Goal: Task Accomplishment & Management: Manage account settings

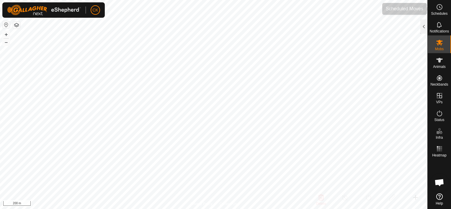
scroll to position [177, 0]
click at [440, 5] on icon at bounding box center [439, 7] width 7 height 7
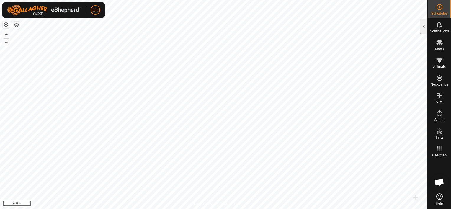
click at [424, 27] on div at bounding box center [423, 26] width 7 height 14
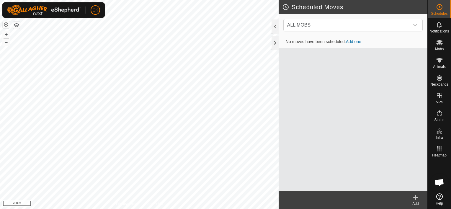
click at [416, 197] on icon at bounding box center [416, 197] width 4 height 0
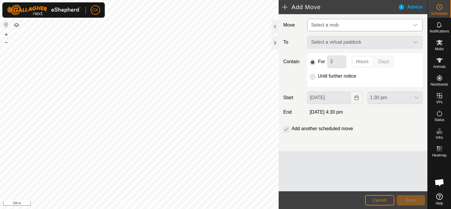
click at [416, 25] on icon "dropdown trigger" at bounding box center [415, 25] width 5 height 5
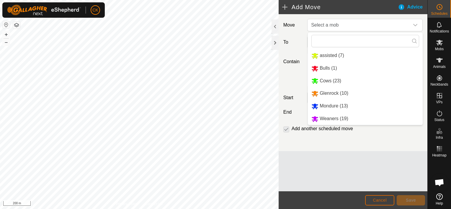
click at [383, 198] on span "Cancel" at bounding box center [380, 200] width 14 height 5
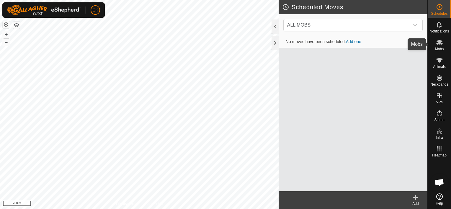
click at [440, 40] on icon at bounding box center [439, 43] width 6 height 6
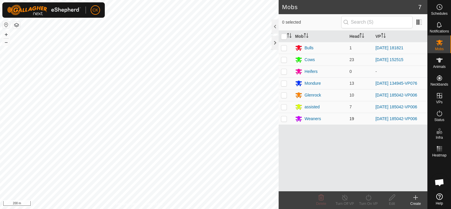
click at [282, 120] on p-checkbox at bounding box center [284, 118] width 6 height 5
click at [283, 118] on p-checkbox at bounding box center [284, 118] width 6 height 5
checkbox input "false"
click at [307, 118] on div "Weaners" at bounding box center [313, 119] width 17 height 6
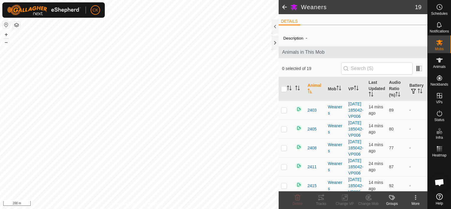
click at [393, 198] on icon at bounding box center [391, 197] width 5 height 5
click at [416, 197] on icon at bounding box center [415, 197] width 1 height 1
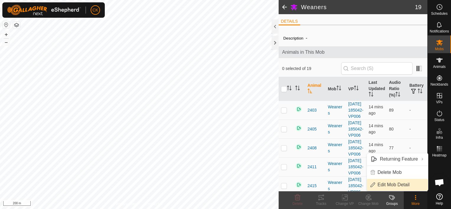
click at [401, 183] on link "Edit Mob Detail" at bounding box center [397, 185] width 61 height 12
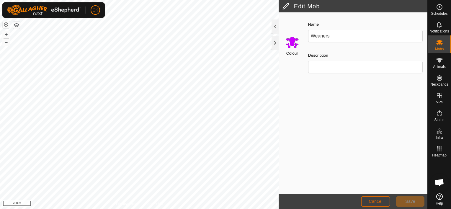
click at [382, 200] on span "Cancel" at bounding box center [376, 201] width 14 height 5
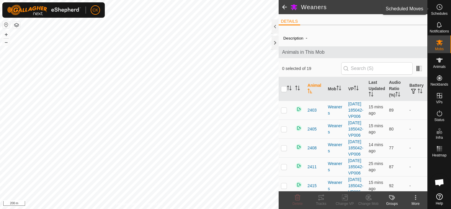
click at [440, 5] on icon at bounding box center [439, 7] width 7 height 7
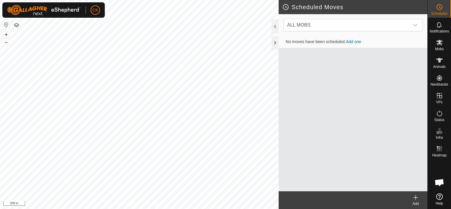
click at [414, 197] on icon at bounding box center [415, 197] width 7 height 7
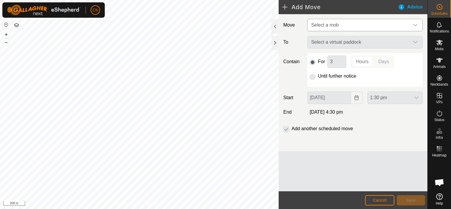
click at [417, 23] on icon "dropdown trigger" at bounding box center [415, 25] width 5 height 5
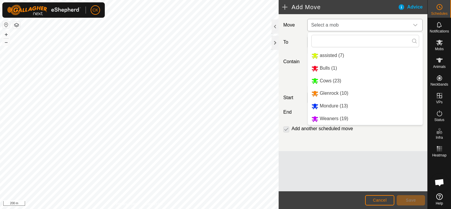
click at [350, 54] on li "assisted (7)" at bounding box center [365, 56] width 115 height 12
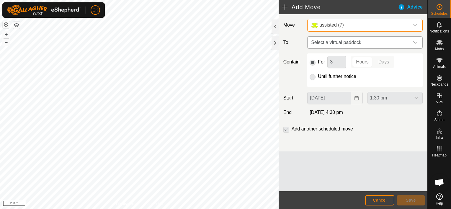
click at [414, 41] on icon "dropdown trigger" at bounding box center [415, 42] width 4 height 2
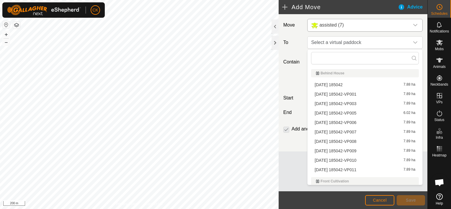
click at [357, 129] on li "[DATE] 185042-VP007 7.89 ha" at bounding box center [365, 132] width 108 height 9
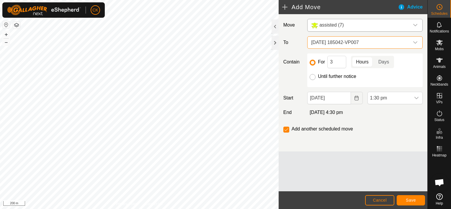
click at [312, 77] on input "Until further notice" at bounding box center [313, 77] width 6 height 6
radio input "true"
checkbox input "false"
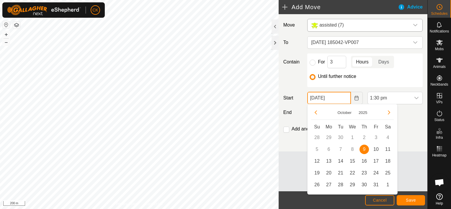
click at [344, 99] on input "[DATE]" at bounding box center [328, 98] width 43 height 12
click at [378, 149] on span "10" at bounding box center [375, 149] width 9 height 9
type input "[DATE]"
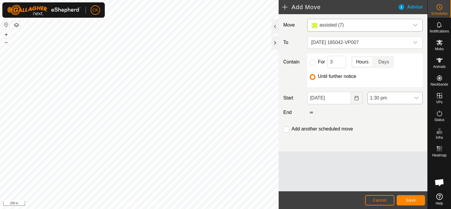
click at [416, 97] on icon "dropdown trigger" at bounding box center [416, 98] width 4 height 2
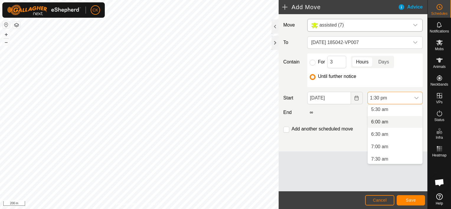
scroll to position [108, 0]
click at [378, 125] on li "5:00 am" at bounding box center [395, 127] width 55 height 12
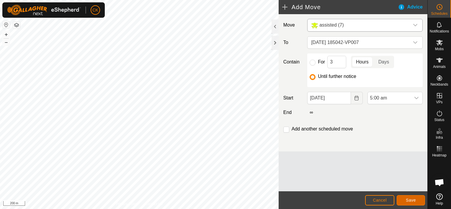
click at [409, 200] on span "Save" at bounding box center [411, 200] width 10 height 5
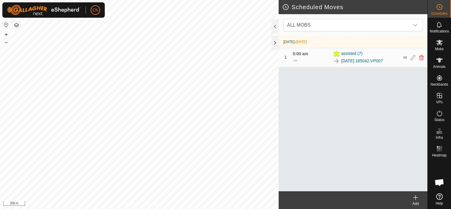
click at [416, 197] on icon at bounding box center [416, 197] width 4 height 0
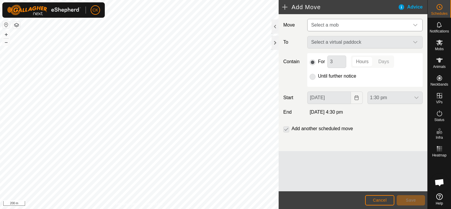
click at [413, 23] on icon "dropdown trigger" at bounding box center [415, 25] width 5 height 5
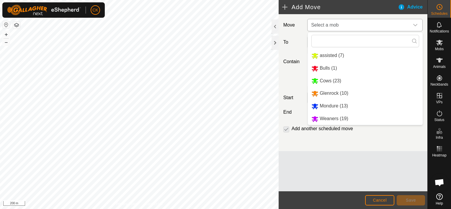
click at [336, 92] on li "Glenrock (10)" at bounding box center [365, 93] width 115 height 12
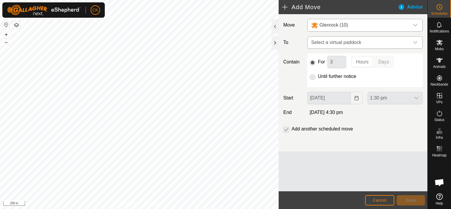
click at [413, 42] on icon "dropdown trigger" at bounding box center [415, 42] width 5 height 5
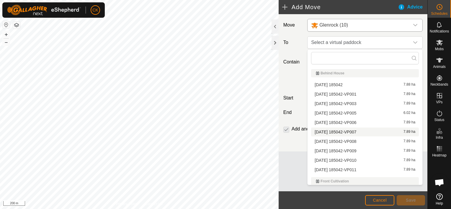
click at [358, 130] on li "[DATE] 185042-VP007 7.89 ha" at bounding box center [365, 132] width 108 height 9
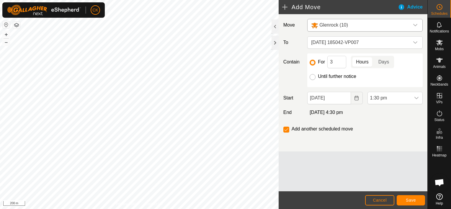
click at [314, 76] on input "Until further notice" at bounding box center [313, 77] width 6 height 6
radio input "true"
checkbox input "false"
click at [339, 96] on input "[DATE]" at bounding box center [328, 98] width 43 height 12
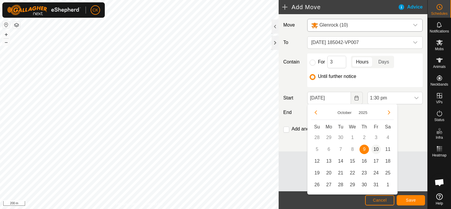
click at [375, 147] on span "10" at bounding box center [375, 149] width 9 height 9
type input "[DATE]"
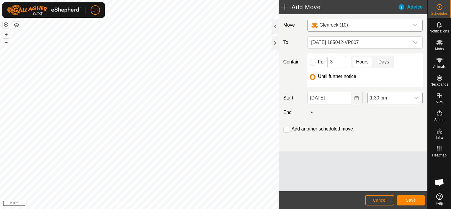
click at [417, 97] on icon "dropdown trigger" at bounding box center [416, 98] width 5 height 5
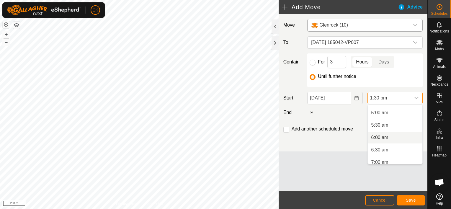
scroll to position [108, 0]
click at [384, 125] on li "5:00 am" at bounding box center [395, 127] width 55 height 12
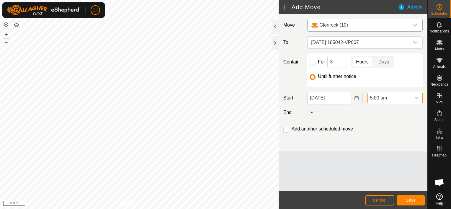
scroll to position [288, 0]
click at [414, 200] on span "Save" at bounding box center [411, 200] width 10 height 5
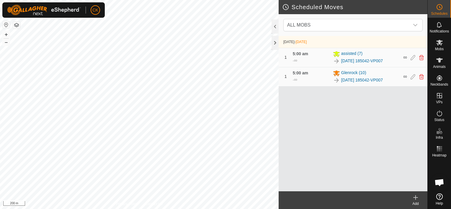
click at [417, 197] on icon at bounding box center [415, 197] width 7 height 7
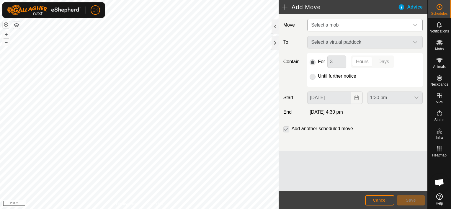
click at [416, 23] on icon "dropdown trigger" at bounding box center [415, 25] width 5 height 5
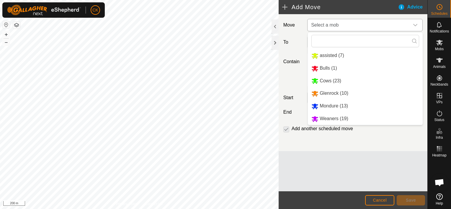
click at [339, 119] on li "Weaners (19)" at bounding box center [365, 119] width 115 height 12
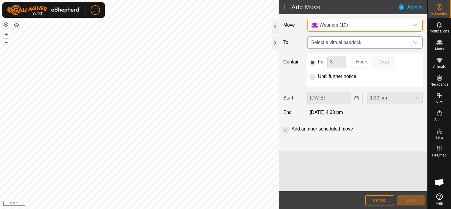
click at [414, 41] on icon "dropdown trigger" at bounding box center [415, 42] width 5 height 5
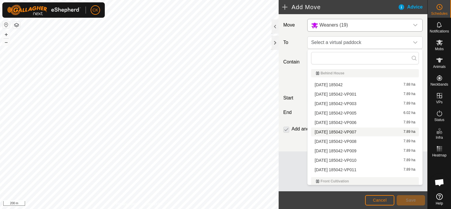
click at [357, 130] on li "[DATE] 185042-VP007 7.89 ha" at bounding box center [365, 132] width 108 height 9
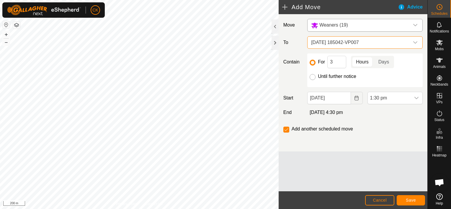
click at [313, 77] on input "Until further notice" at bounding box center [313, 77] width 6 height 6
radio input "true"
checkbox input "false"
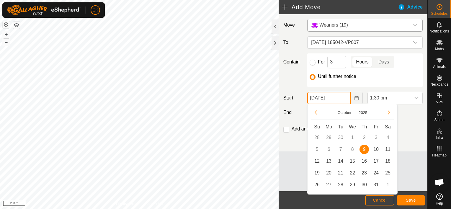
click at [342, 98] on input "[DATE]" at bounding box center [328, 98] width 43 height 12
click at [375, 147] on span "10" at bounding box center [375, 149] width 9 height 9
type input "[DATE]"
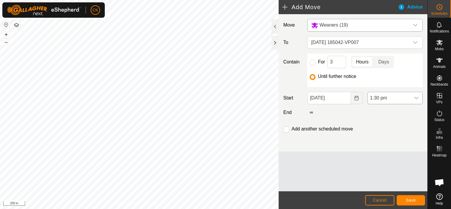
click at [415, 97] on icon "dropdown trigger" at bounding box center [416, 98] width 4 height 2
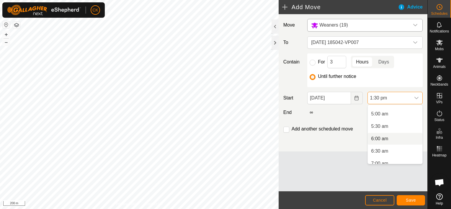
scroll to position [108, 0]
click at [378, 125] on li "5:00 am" at bounding box center [395, 127] width 55 height 12
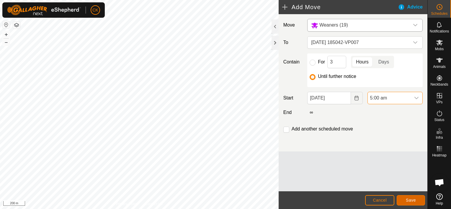
click at [409, 199] on span "Save" at bounding box center [411, 200] width 10 height 5
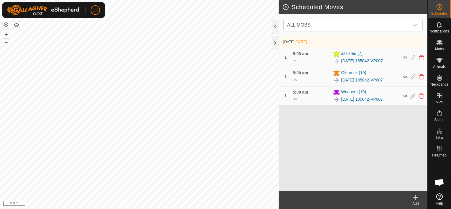
click at [416, 197] on icon at bounding box center [415, 197] width 7 height 7
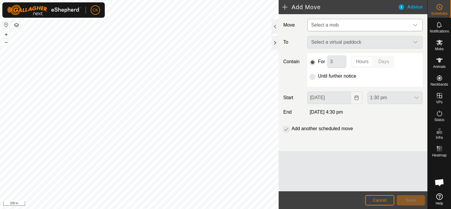
click at [416, 21] on div "dropdown trigger" at bounding box center [415, 25] width 12 height 12
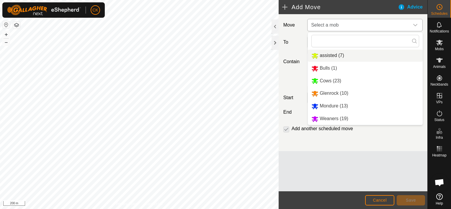
click at [329, 55] on li "assisted (7)" at bounding box center [365, 56] width 115 height 12
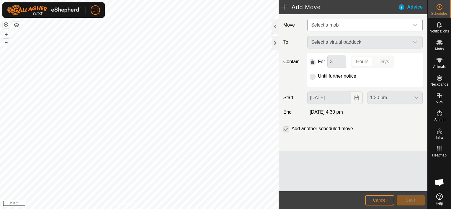
type input "[DATE]"
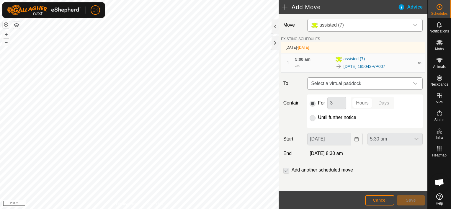
click at [413, 83] on icon "dropdown trigger" at bounding box center [415, 83] width 5 height 5
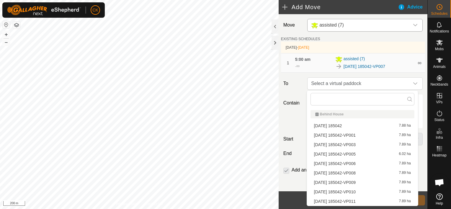
click at [357, 172] on li "[DATE] 185042-VP008 7.89 ha" at bounding box center [363, 173] width 104 height 9
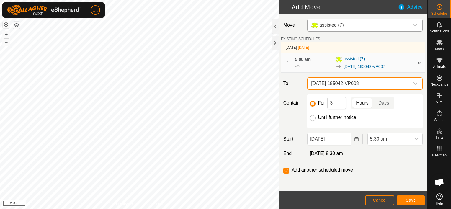
click at [312, 118] on input "Until further notice" at bounding box center [313, 118] width 6 height 6
radio input "true"
checkbox input "false"
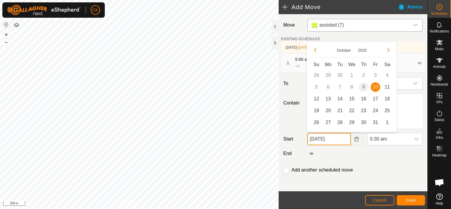
click at [340, 140] on input "[DATE]" at bounding box center [328, 139] width 43 height 12
click at [386, 85] on span "11" at bounding box center [387, 86] width 9 height 9
type input "[DATE]"
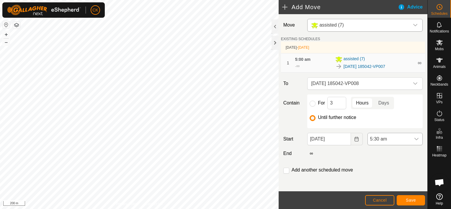
click at [411, 137] on div "dropdown trigger" at bounding box center [417, 139] width 12 height 12
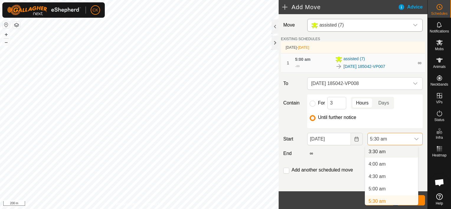
scroll to position [116, 0]
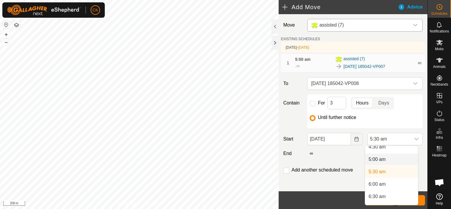
click at [376, 158] on li "5:00 am" at bounding box center [391, 159] width 53 height 12
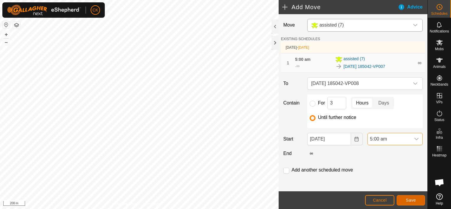
click at [413, 200] on span "Save" at bounding box center [411, 200] width 10 height 5
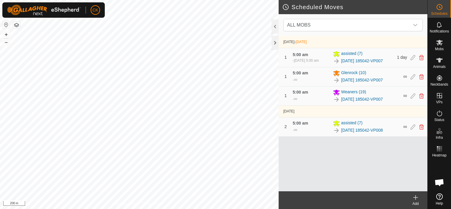
click at [416, 197] on icon at bounding box center [416, 197] width 0 height 4
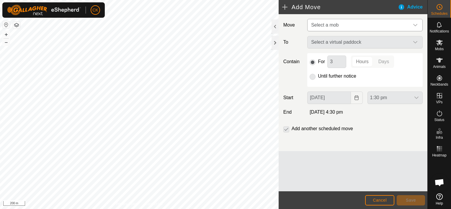
click at [416, 24] on icon "dropdown trigger" at bounding box center [415, 25] width 5 height 5
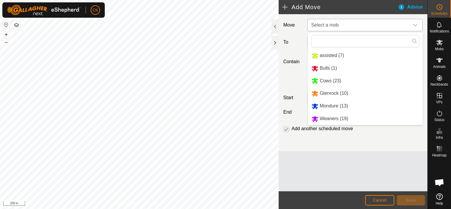
click at [342, 92] on li "Glenrock (10)" at bounding box center [365, 93] width 115 height 12
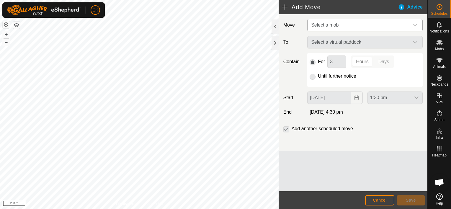
type input "[DATE]"
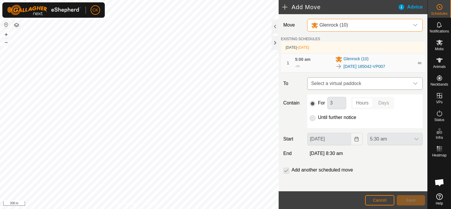
click at [413, 83] on icon "dropdown trigger" at bounding box center [415, 83] width 4 height 2
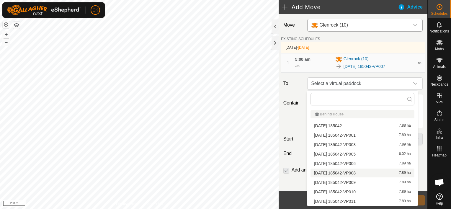
click at [360, 171] on li "[DATE] 185042-VP008 7.89 ha" at bounding box center [363, 173] width 104 height 9
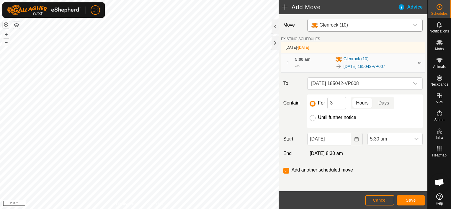
click at [312, 118] on input "Until further notice" at bounding box center [313, 118] width 6 height 6
radio input "true"
checkbox input "false"
click at [342, 140] on input "[DATE]" at bounding box center [328, 139] width 43 height 12
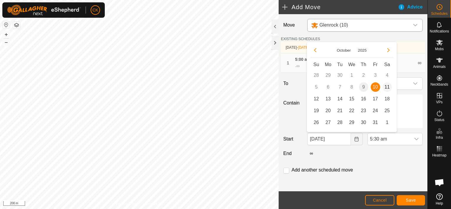
click at [388, 86] on span "11" at bounding box center [387, 86] width 9 height 9
type input "[DATE]"
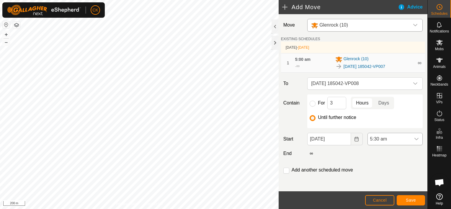
click at [414, 137] on icon "dropdown trigger" at bounding box center [416, 139] width 5 height 5
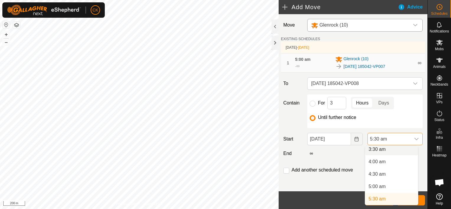
scroll to position [87, 0]
click at [384, 190] on li "5:00 am" at bounding box center [391, 189] width 53 height 12
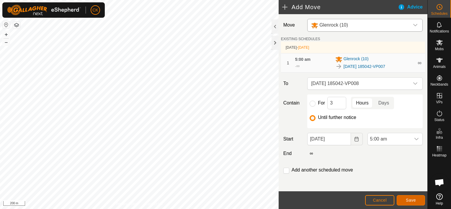
click at [403, 199] on button "Save" at bounding box center [411, 200] width 28 height 10
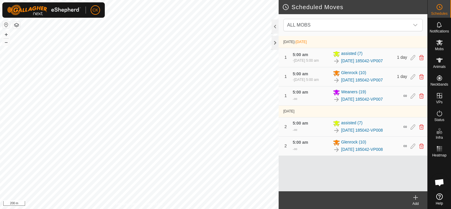
click at [416, 196] on icon at bounding box center [416, 197] width 0 height 4
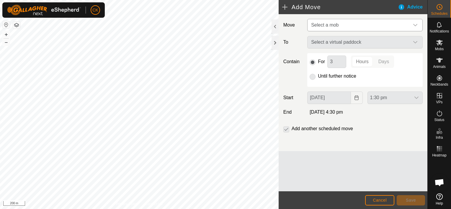
click at [417, 23] on icon "dropdown trigger" at bounding box center [415, 25] width 5 height 5
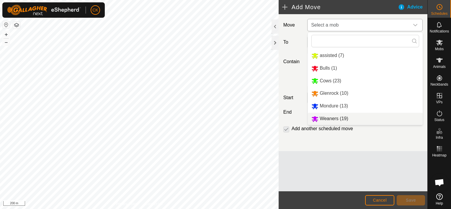
click at [339, 119] on li "Weaners (19)" at bounding box center [365, 119] width 115 height 12
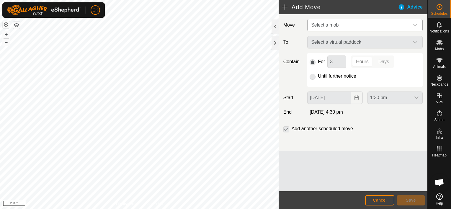
type input "[DATE]"
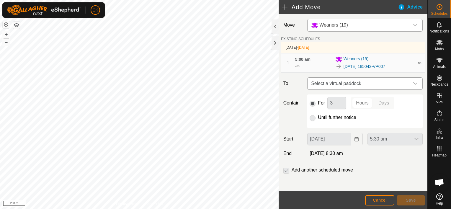
click at [413, 82] on icon "dropdown trigger" at bounding box center [415, 83] width 5 height 5
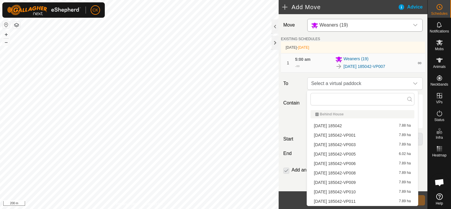
click at [360, 171] on li "[DATE] 185042-VP008 7.89 ha" at bounding box center [363, 173] width 104 height 9
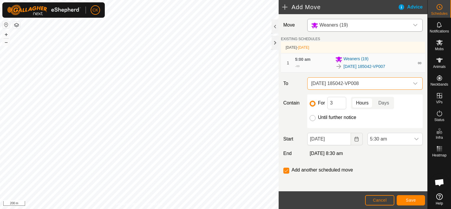
click at [311, 117] on input "Until further notice" at bounding box center [313, 118] width 6 height 6
radio input "true"
checkbox input "false"
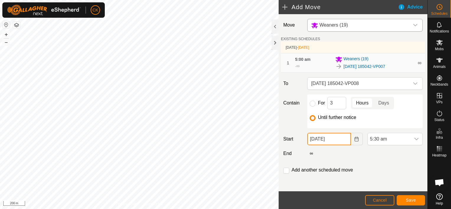
click at [340, 141] on input "[DATE]" at bounding box center [328, 139] width 43 height 12
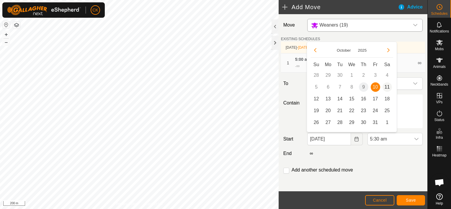
click at [389, 86] on span "11" at bounding box center [387, 86] width 9 height 9
type input "[DATE]"
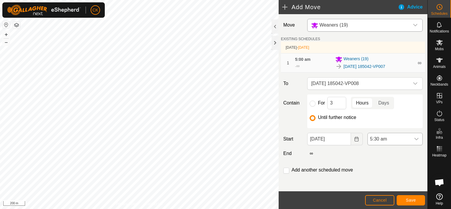
click at [414, 138] on icon "dropdown trigger" at bounding box center [416, 139] width 4 height 2
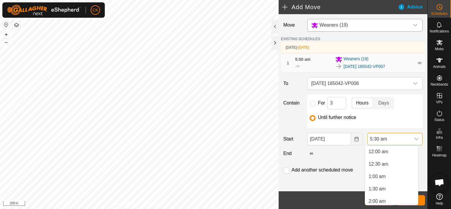
scroll to position [87, 0]
click at [382, 187] on li "5:00 am" at bounding box center [391, 189] width 53 height 12
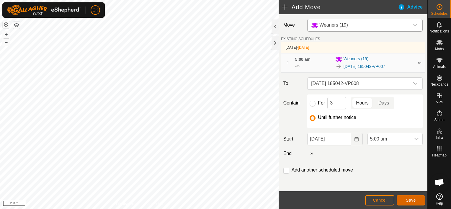
click at [412, 201] on span "Save" at bounding box center [411, 200] width 10 height 5
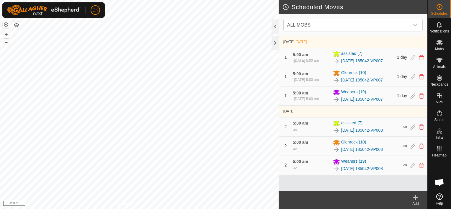
click at [416, 194] on icon at bounding box center [415, 197] width 7 height 7
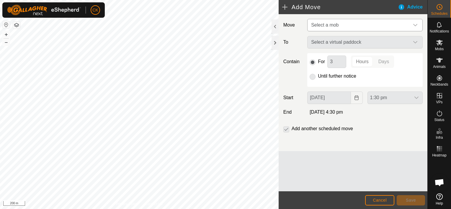
click at [414, 22] on div "dropdown trigger" at bounding box center [415, 25] width 12 height 12
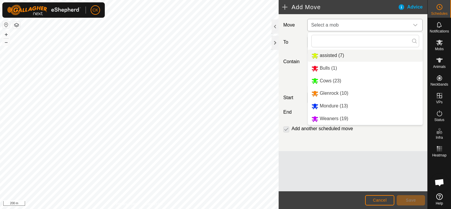
click at [325, 54] on li "assisted (7)" at bounding box center [365, 56] width 115 height 12
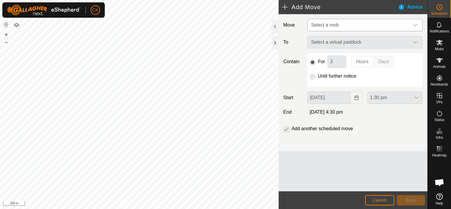
type input "[DATE]"
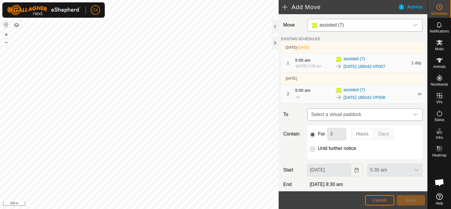
click at [413, 113] on icon "dropdown trigger" at bounding box center [415, 114] width 5 height 5
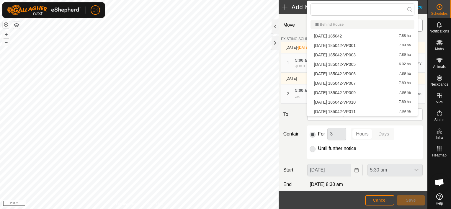
click at [361, 92] on li "[DATE] 185042-VP009 7.89 ha" at bounding box center [363, 92] width 104 height 9
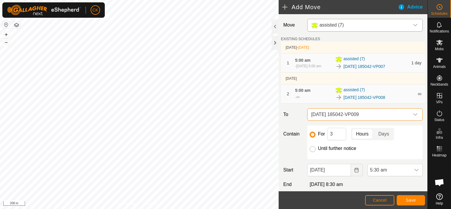
click at [312, 149] on input "Until further notice" at bounding box center [313, 149] width 6 height 6
radio input "true"
checkbox input "false"
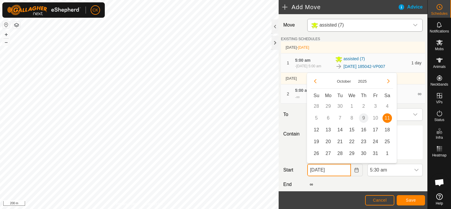
click at [344, 172] on input "[DATE]" at bounding box center [328, 170] width 43 height 12
click at [316, 130] on span "12" at bounding box center [316, 129] width 9 height 9
type input "[DATE]"
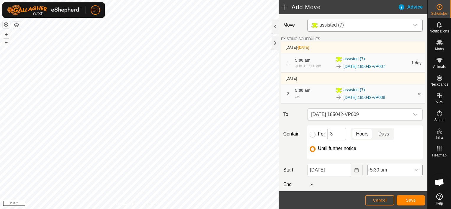
click at [414, 169] on icon "dropdown trigger" at bounding box center [416, 170] width 4 height 2
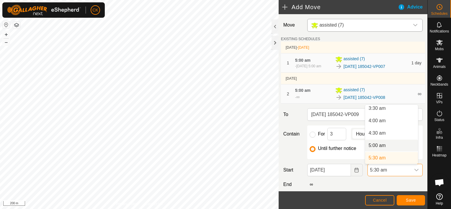
click at [388, 145] on li "5:00 am" at bounding box center [391, 146] width 53 height 12
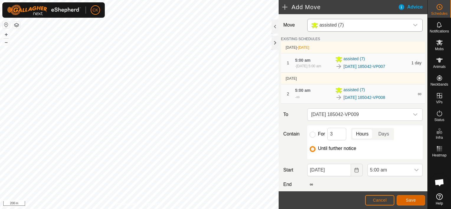
click at [412, 200] on span "Save" at bounding box center [411, 200] width 10 height 5
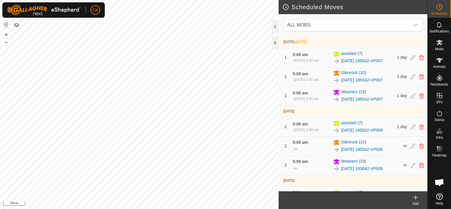
click at [416, 198] on icon at bounding box center [416, 197] width 0 height 4
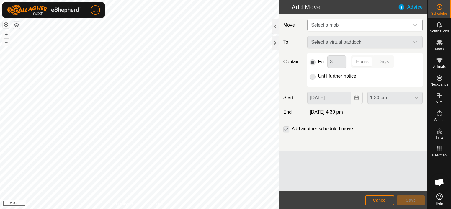
click at [415, 24] on icon "dropdown trigger" at bounding box center [415, 25] width 5 height 5
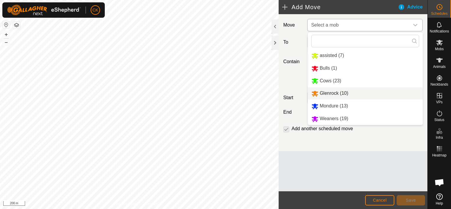
click at [344, 93] on li "Glenrock (10)" at bounding box center [365, 93] width 115 height 12
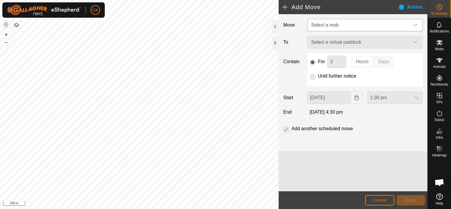
type input "[DATE]"
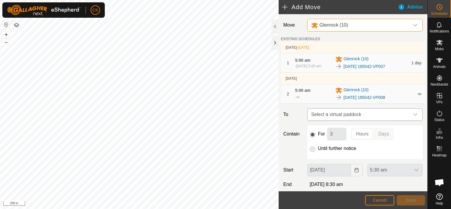
click at [413, 113] on icon "dropdown trigger" at bounding box center [415, 114] width 5 height 5
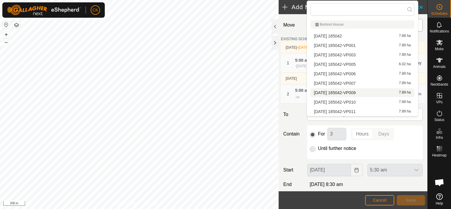
click at [373, 92] on li "[DATE] 185042-VP009 7.89 ha" at bounding box center [363, 92] width 104 height 9
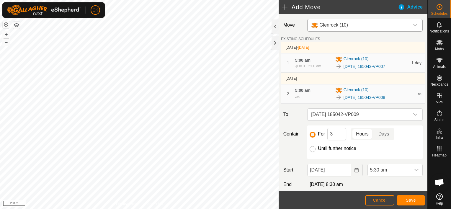
click at [312, 148] on input "Until further notice" at bounding box center [313, 149] width 6 height 6
radio input "true"
checkbox input "false"
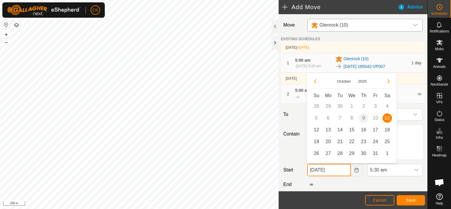
click at [337, 170] on input "[DATE]" at bounding box center [328, 170] width 43 height 12
click at [317, 128] on span "12" at bounding box center [316, 129] width 9 height 9
type input "[DATE]"
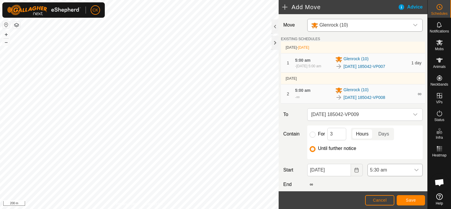
click at [414, 171] on icon "dropdown trigger" at bounding box center [416, 170] width 5 height 5
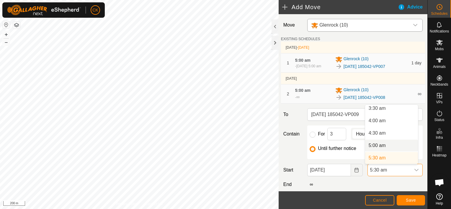
click at [386, 145] on li "5:00 am" at bounding box center [391, 146] width 53 height 12
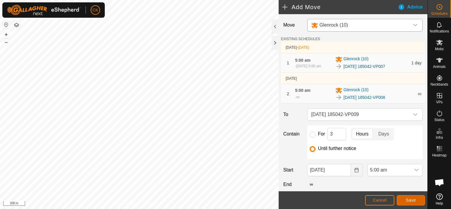
click at [409, 198] on span "Save" at bounding box center [411, 200] width 10 height 5
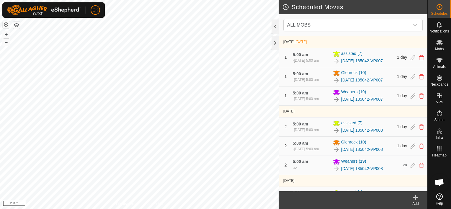
click at [414, 197] on icon at bounding box center [416, 197] width 4 height 0
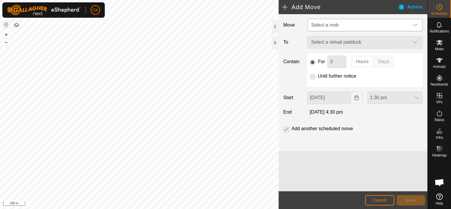
click at [416, 23] on icon "dropdown trigger" at bounding box center [415, 25] width 5 height 5
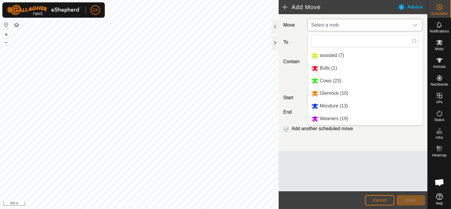
click at [350, 118] on li "Weaners (19)" at bounding box center [365, 119] width 115 height 12
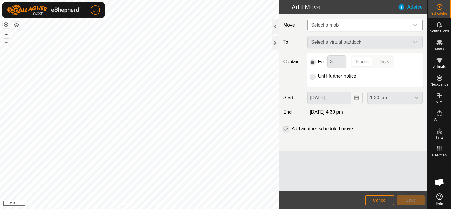
type input "[DATE]"
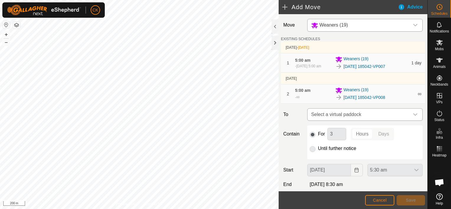
click at [413, 113] on icon "dropdown trigger" at bounding box center [415, 114] width 5 height 5
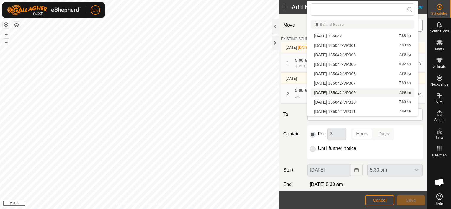
click at [363, 92] on li "[DATE] 185042-VP009 7.89 ha" at bounding box center [363, 92] width 104 height 9
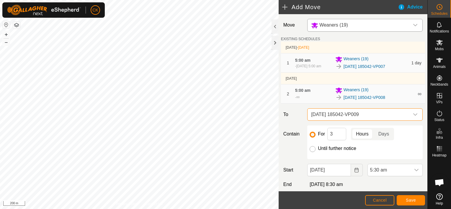
click at [311, 148] on input "Until further notice" at bounding box center [313, 149] width 6 height 6
radio input "true"
checkbox input "false"
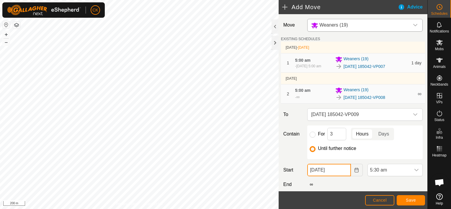
click at [341, 170] on input "[DATE]" at bounding box center [328, 170] width 43 height 12
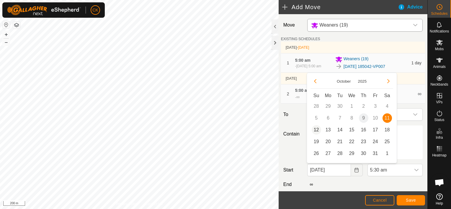
click at [317, 129] on span "12" at bounding box center [316, 129] width 9 height 9
type input "[DATE]"
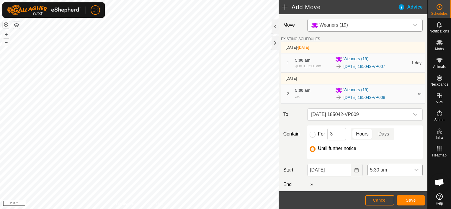
click at [414, 169] on icon "dropdown trigger" at bounding box center [416, 170] width 5 height 5
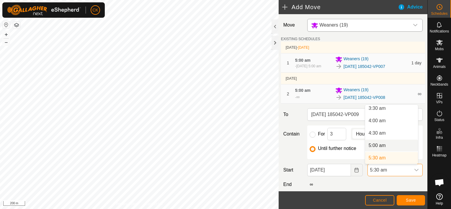
click at [399, 146] on li "5:00 am" at bounding box center [391, 146] width 53 height 12
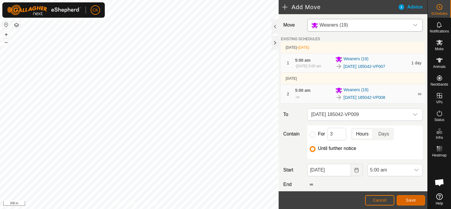
click at [412, 201] on span "Save" at bounding box center [411, 200] width 10 height 5
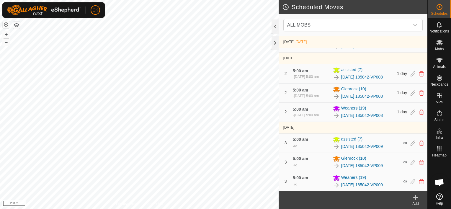
scroll to position [84, 0]
click at [414, 196] on icon at bounding box center [415, 197] width 7 height 7
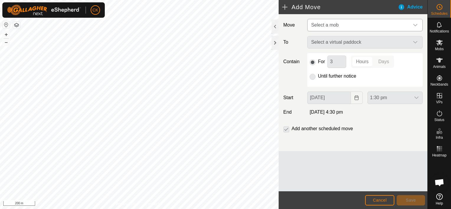
click at [416, 25] on icon "dropdown trigger" at bounding box center [415, 25] width 5 height 5
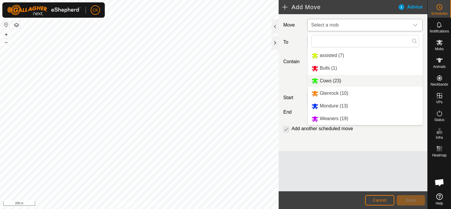
click at [327, 80] on li "Cows (23)" at bounding box center [365, 81] width 115 height 12
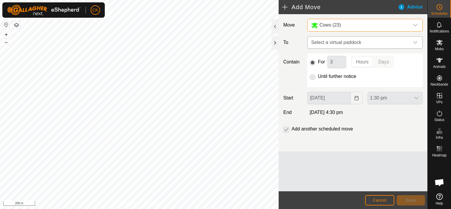
click at [416, 40] on icon "dropdown trigger" at bounding box center [415, 42] width 5 height 5
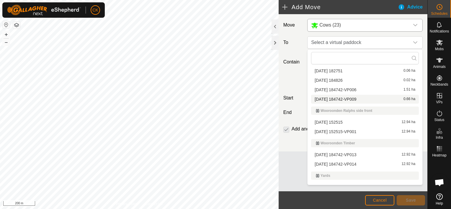
scroll to position [310, 0]
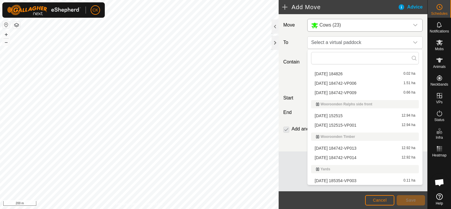
click at [350, 124] on li "[DATE] 152515-VP001 12.94 ha" at bounding box center [365, 125] width 108 height 9
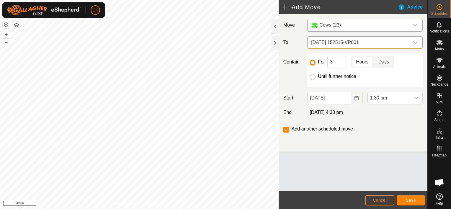
click at [313, 76] on input "Until further notice" at bounding box center [313, 77] width 6 height 6
radio input "true"
checkbox input "false"
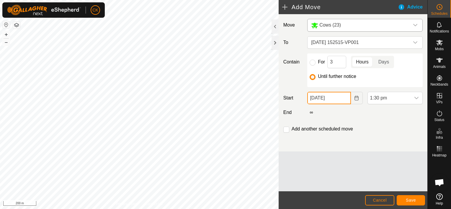
click at [340, 100] on input "[DATE]" at bounding box center [328, 98] width 43 height 12
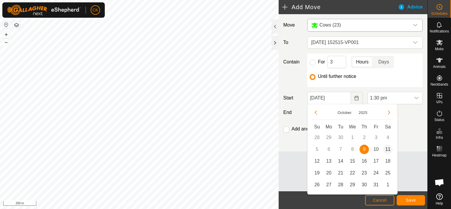
click at [388, 149] on span "11" at bounding box center [387, 149] width 9 height 9
type input "[DATE]"
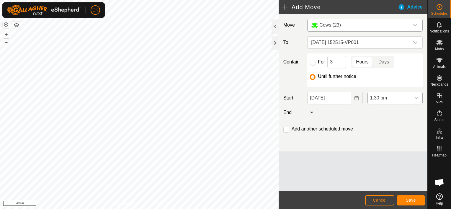
click at [417, 97] on icon "dropdown trigger" at bounding box center [416, 98] width 5 height 5
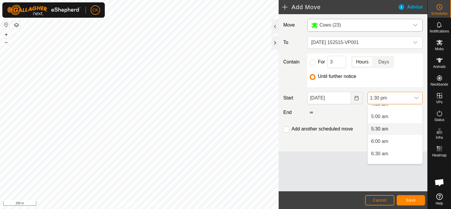
scroll to position [108, 0]
click at [380, 126] on li "5:00 am" at bounding box center [395, 127] width 55 height 12
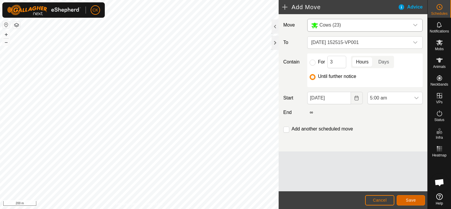
click at [409, 200] on span "Save" at bounding box center [411, 200] width 10 height 5
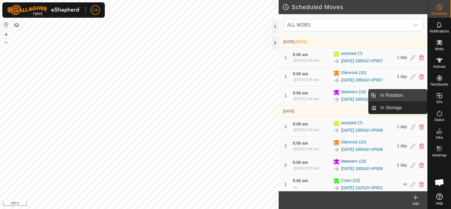
click at [421, 95] on link "In Rotation" at bounding box center [402, 95] width 50 height 12
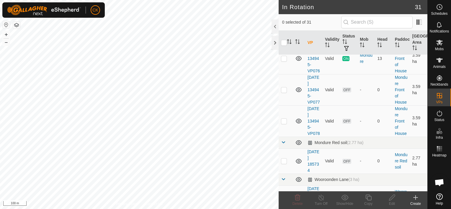
scroll to position [620, 0]
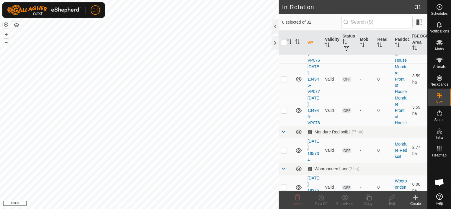
click at [285, 50] on p-checkbox at bounding box center [284, 47] width 6 height 5
checkbox input "true"
click at [370, 197] on icon at bounding box center [368, 197] width 7 height 7
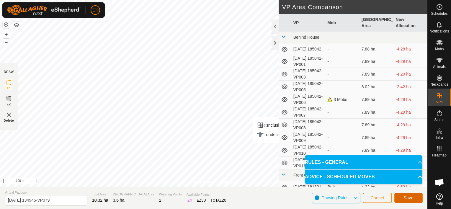
click at [412, 197] on span "Save" at bounding box center [409, 197] width 10 height 5
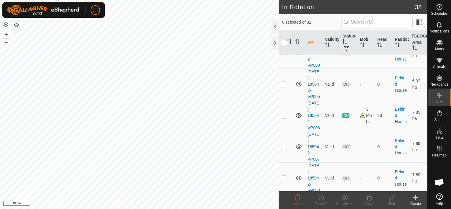
scroll to position [118, 0]
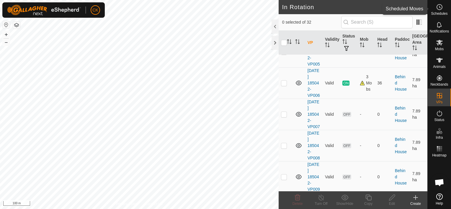
click at [438, 7] on icon at bounding box center [439, 7] width 7 height 7
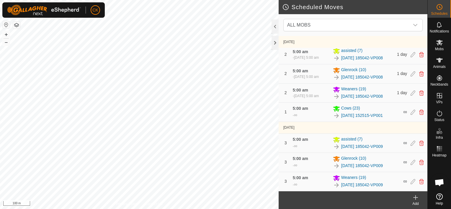
scroll to position [103, 0]
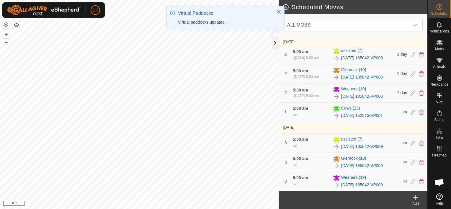
click at [277, 41] on div at bounding box center [275, 43] width 7 height 14
